Goal: Find specific page/section: Find specific page/section

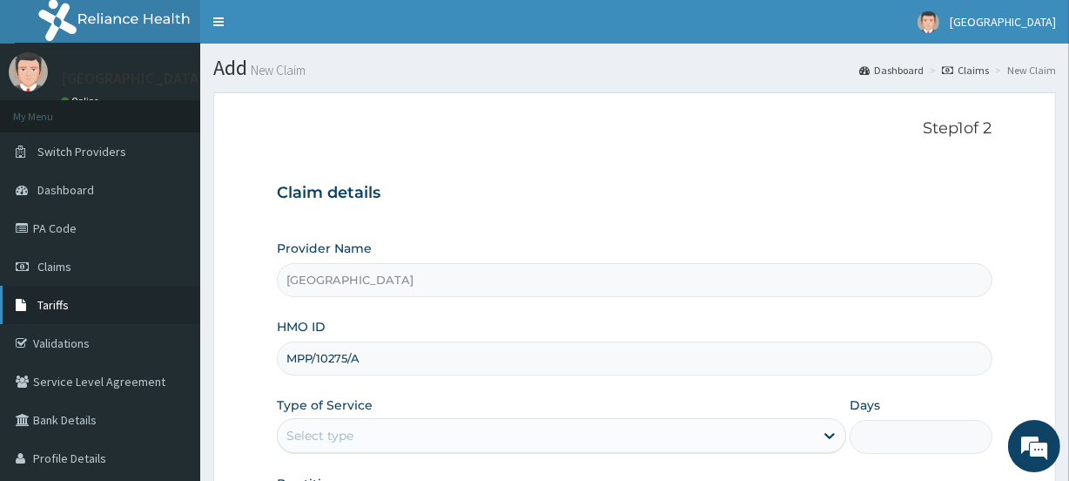
click at [57, 300] on span "Tariffs" at bounding box center [52, 305] width 31 height 16
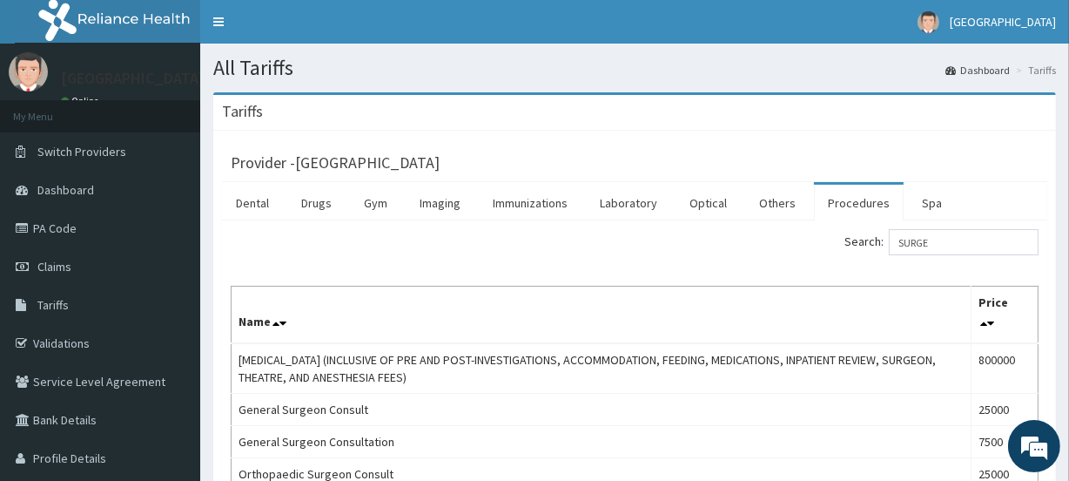
click at [958, 236] on input "SURGE" at bounding box center [964, 242] width 150 height 26
type input "SURGEON"
